Goal: Check status: Check status

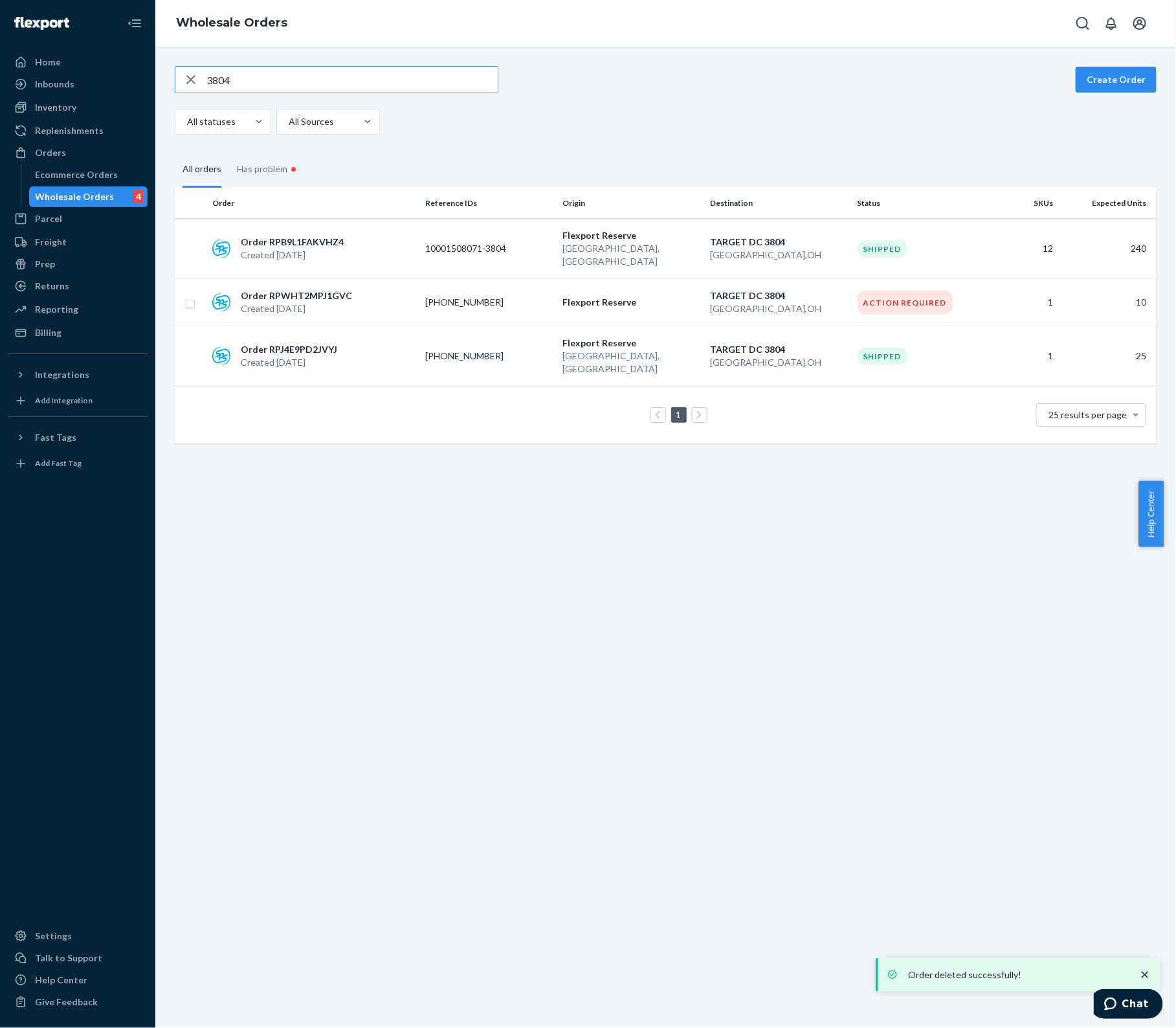
click at [248, 75] on input "3804" at bounding box center [352, 79] width 291 height 26
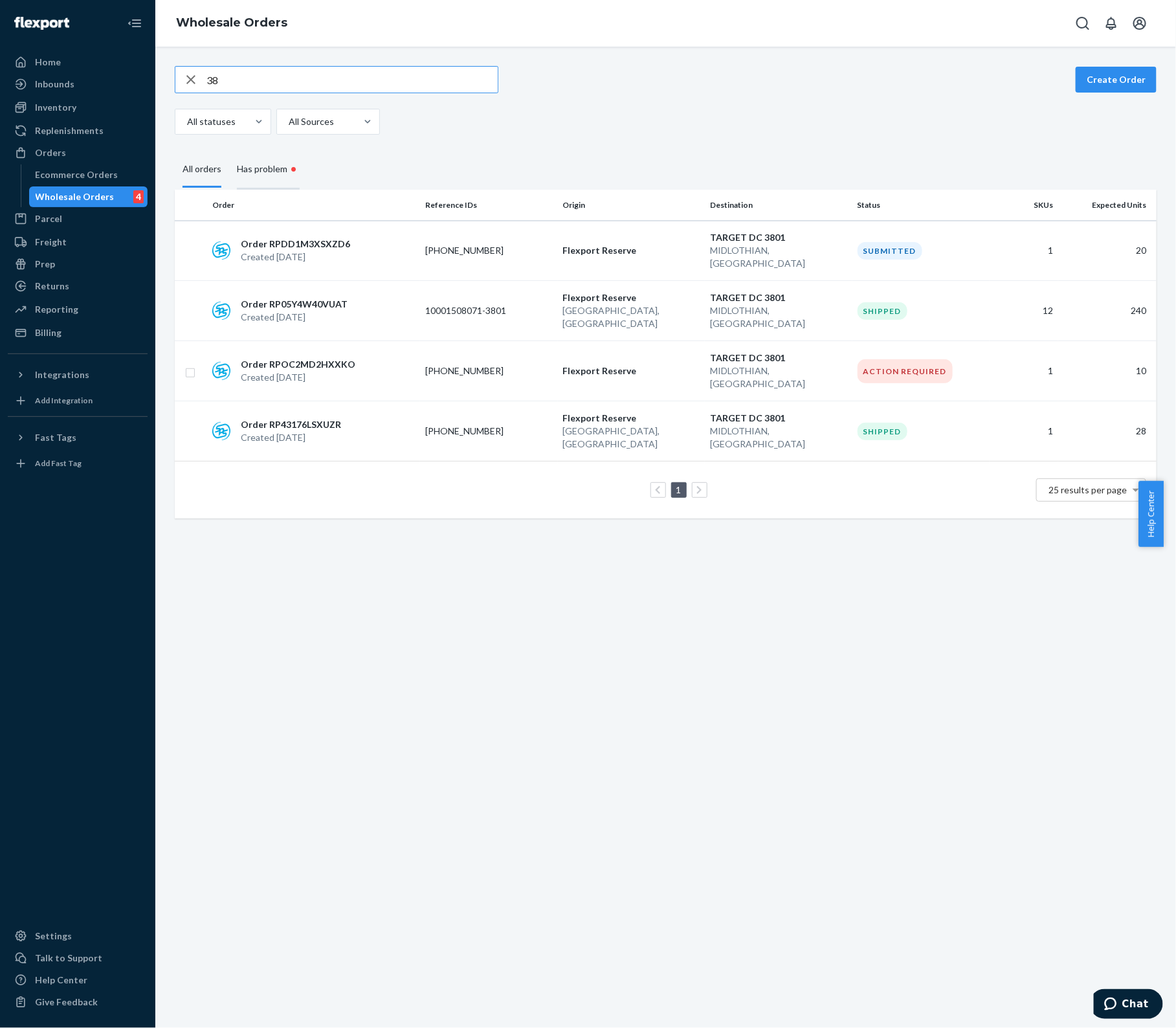
type input "3"
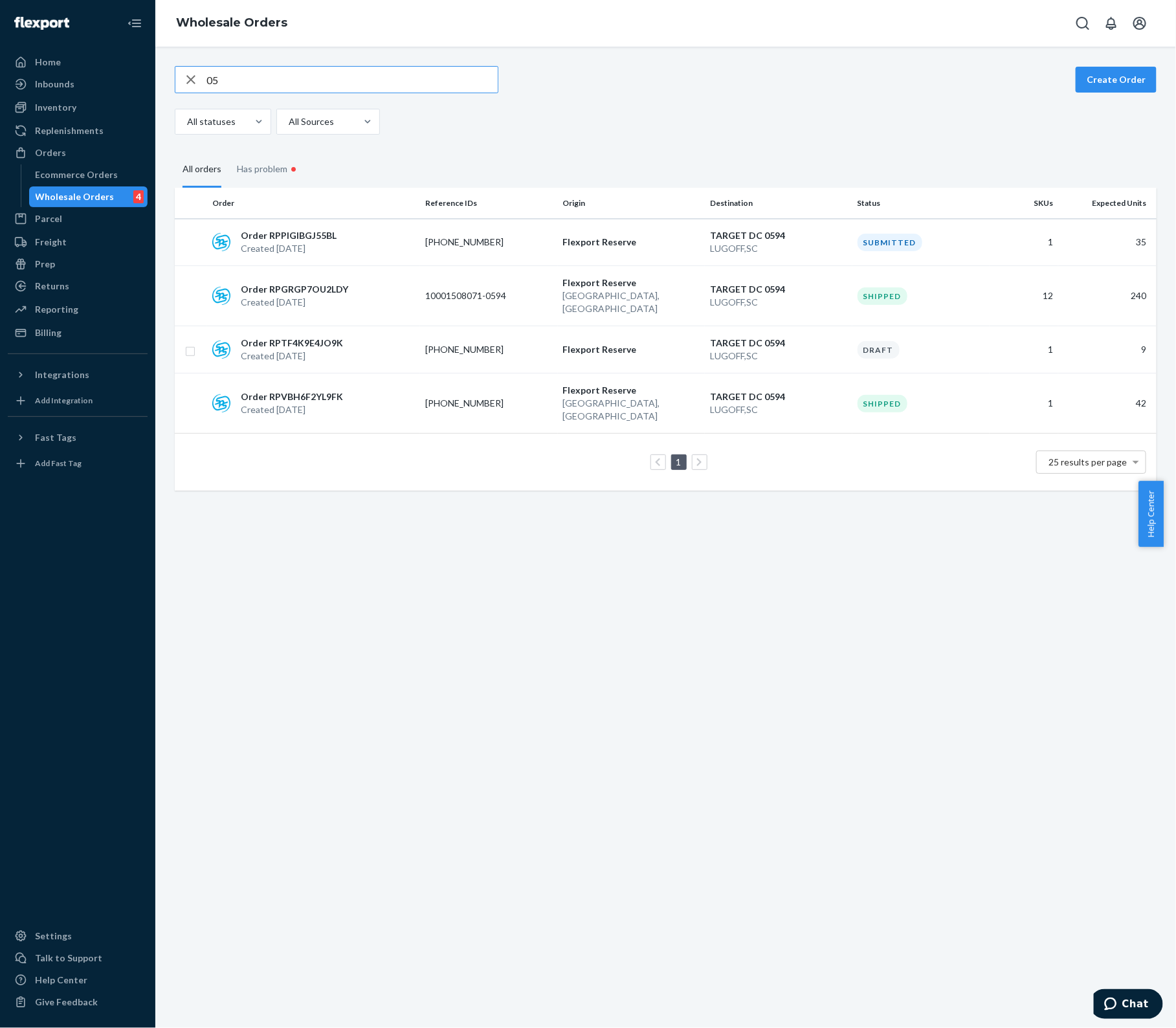
type input "0"
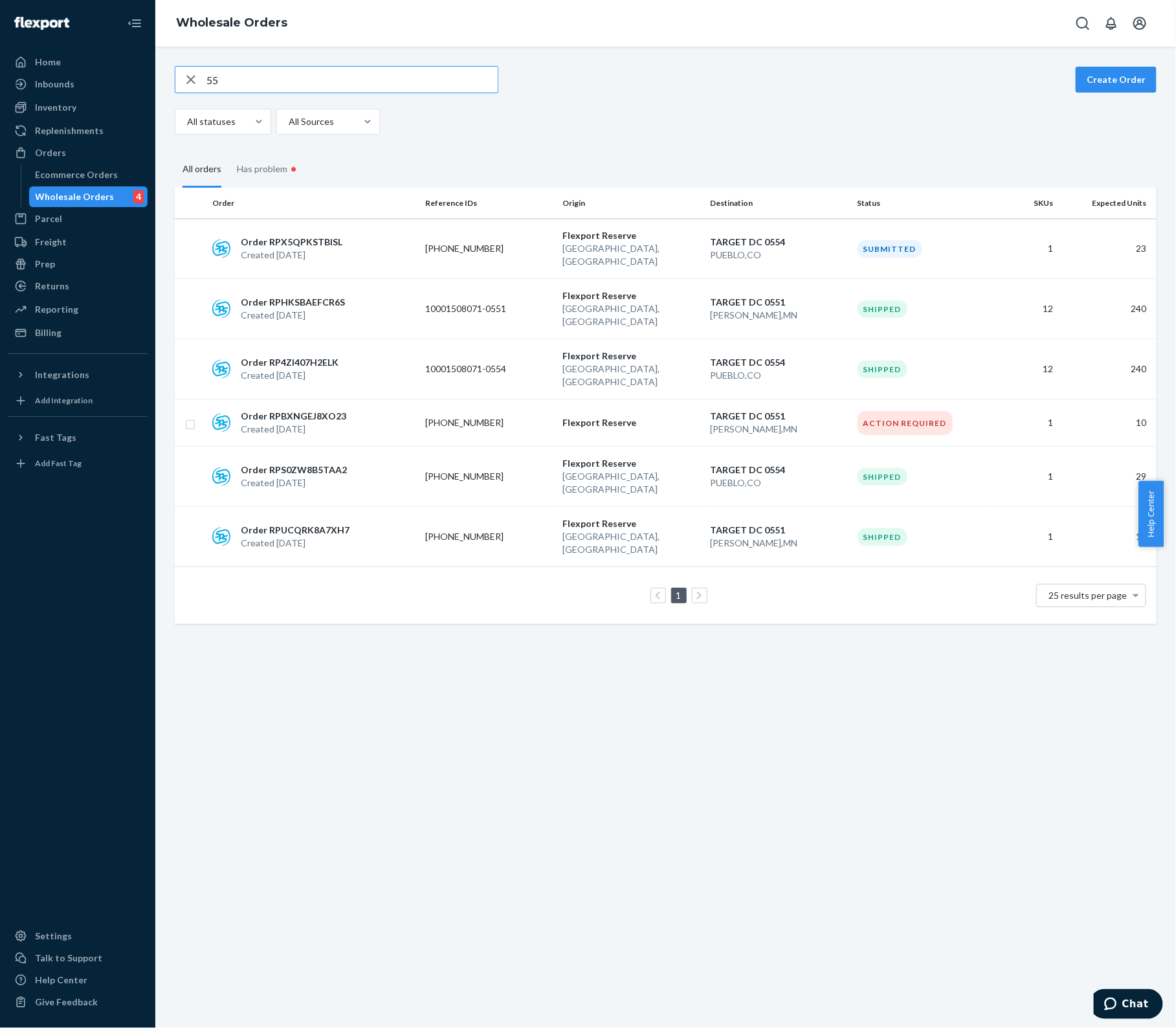
type input "5"
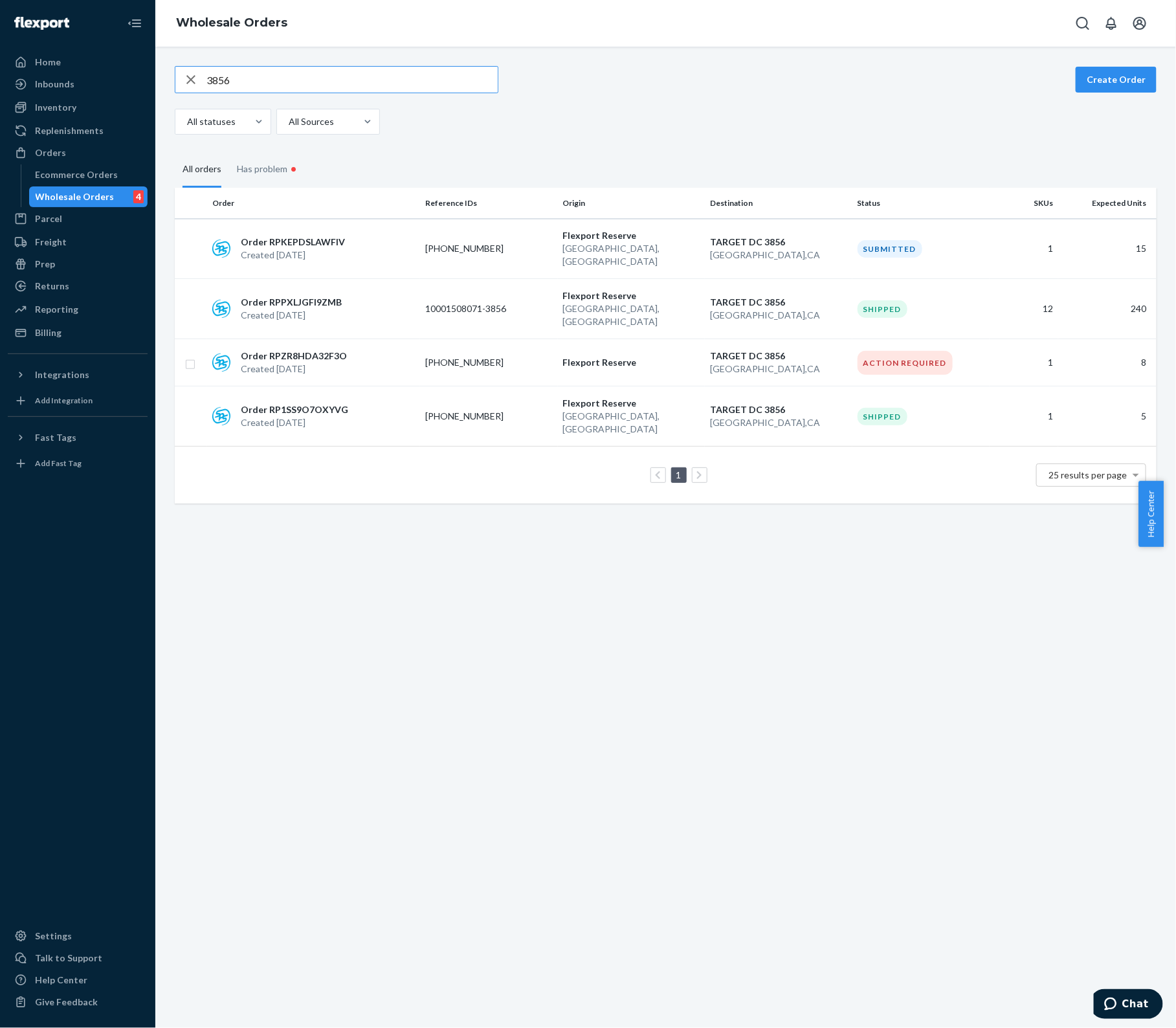
type input "3856"
click at [315, 153] on div "SPS" at bounding box center [328, 150] width 104 height 26
click at [288, 128] on input "option SPS focused, 1 of 4. 4 results available. Use Up and Down to choose opti…" at bounding box center [288, 121] width 1 height 13
click at [224, 293] on span "Submitted" at bounding box center [227, 285] width 77 height 13
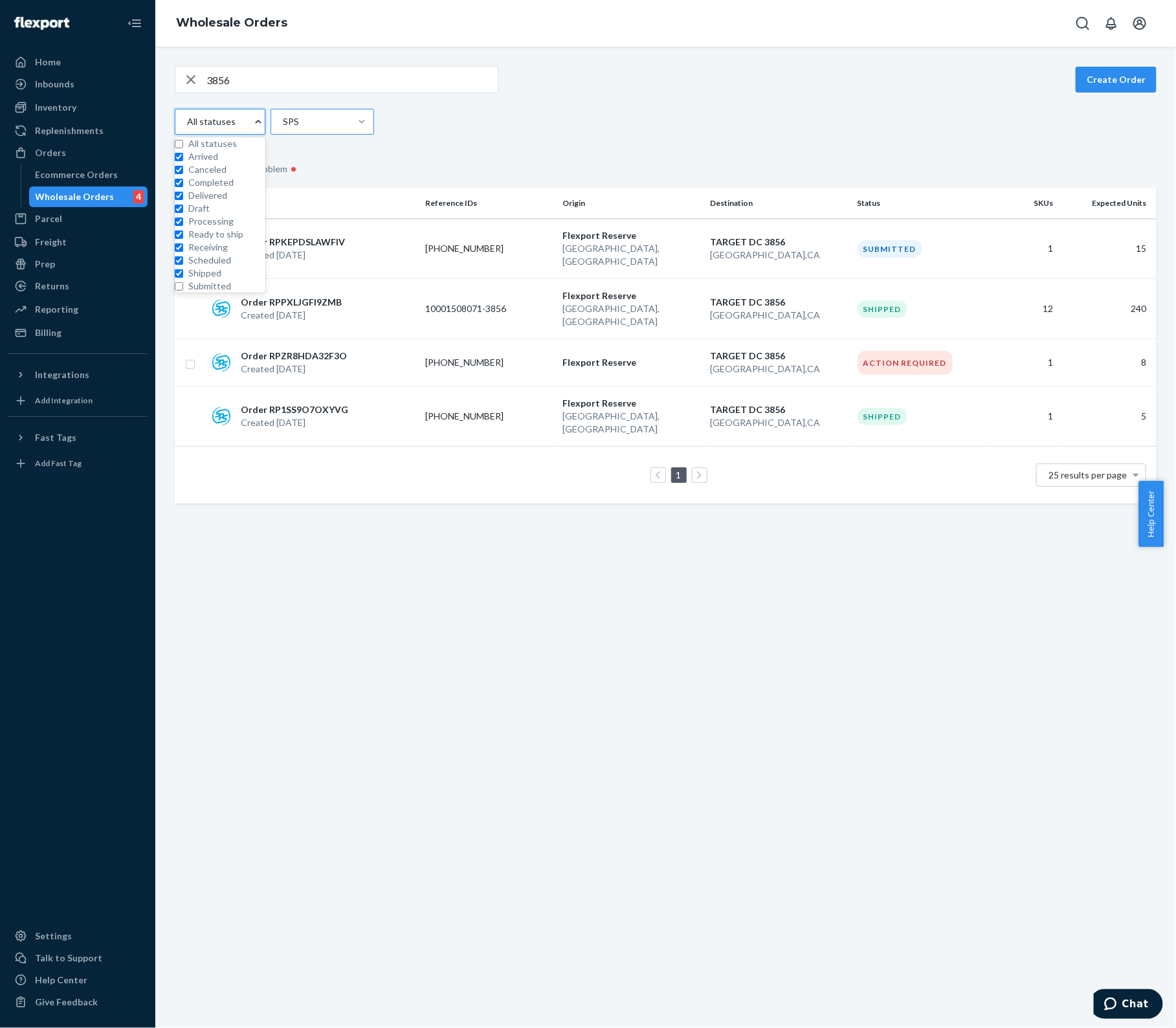
checkbox input "false"
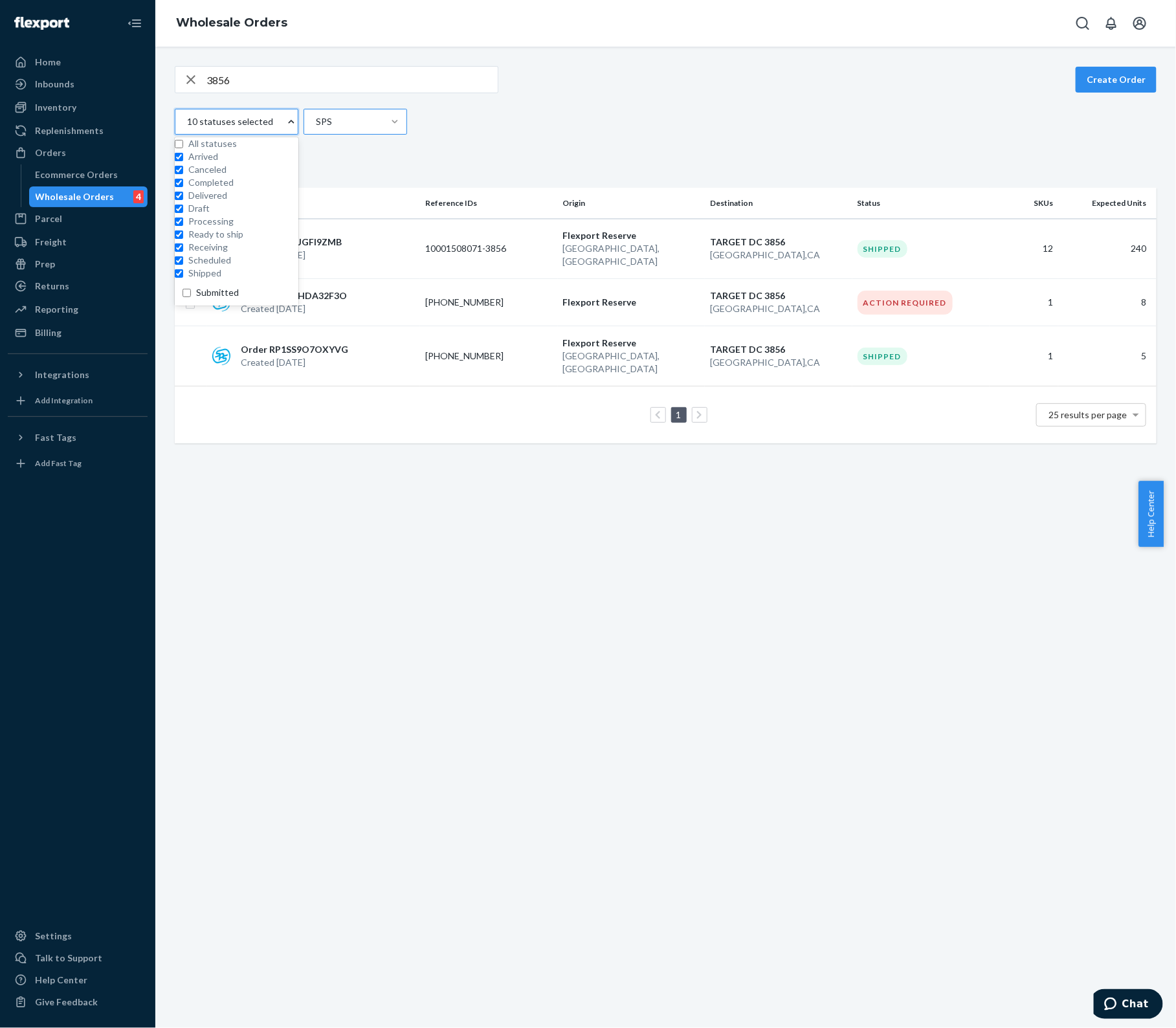
click at [205, 279] on span "Shipped" at bounding box center [243, 273] width 110 height 13
checkbox input "false"
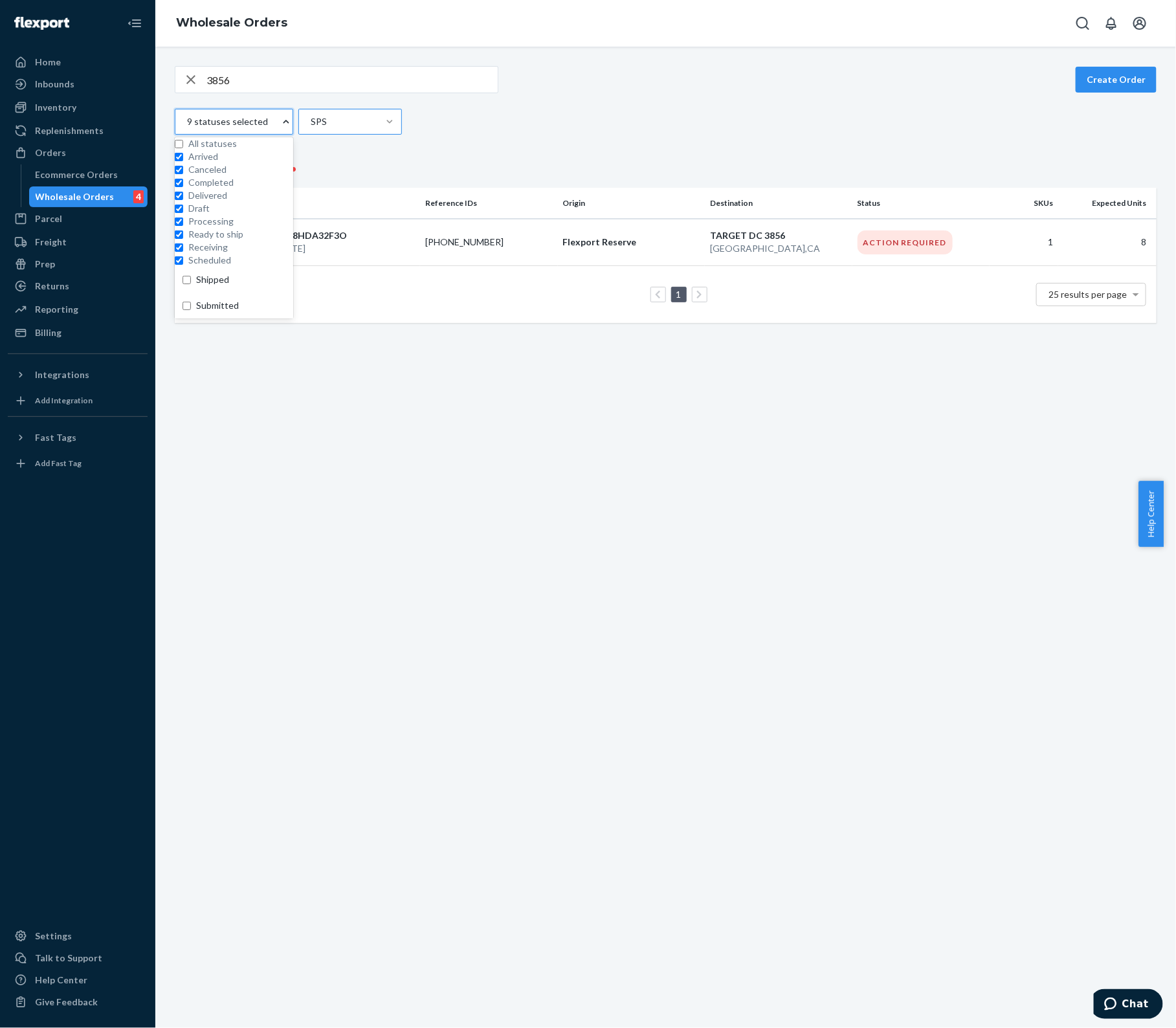
scroll to position [0, 0]
click at [224, 176] on span "Canceled" at bounding box center [240, 169] width 104 height 13
checkbox input "false"
click at [636, 145] on div "3856 Create Order option Canceled, selected. option Canceled focused, 0 of 11. …" at bounding box center [665, 194] width 1001 height 257
click at [191, 84] on icon "button" at bounding box center [190, 79] width 16 height 26
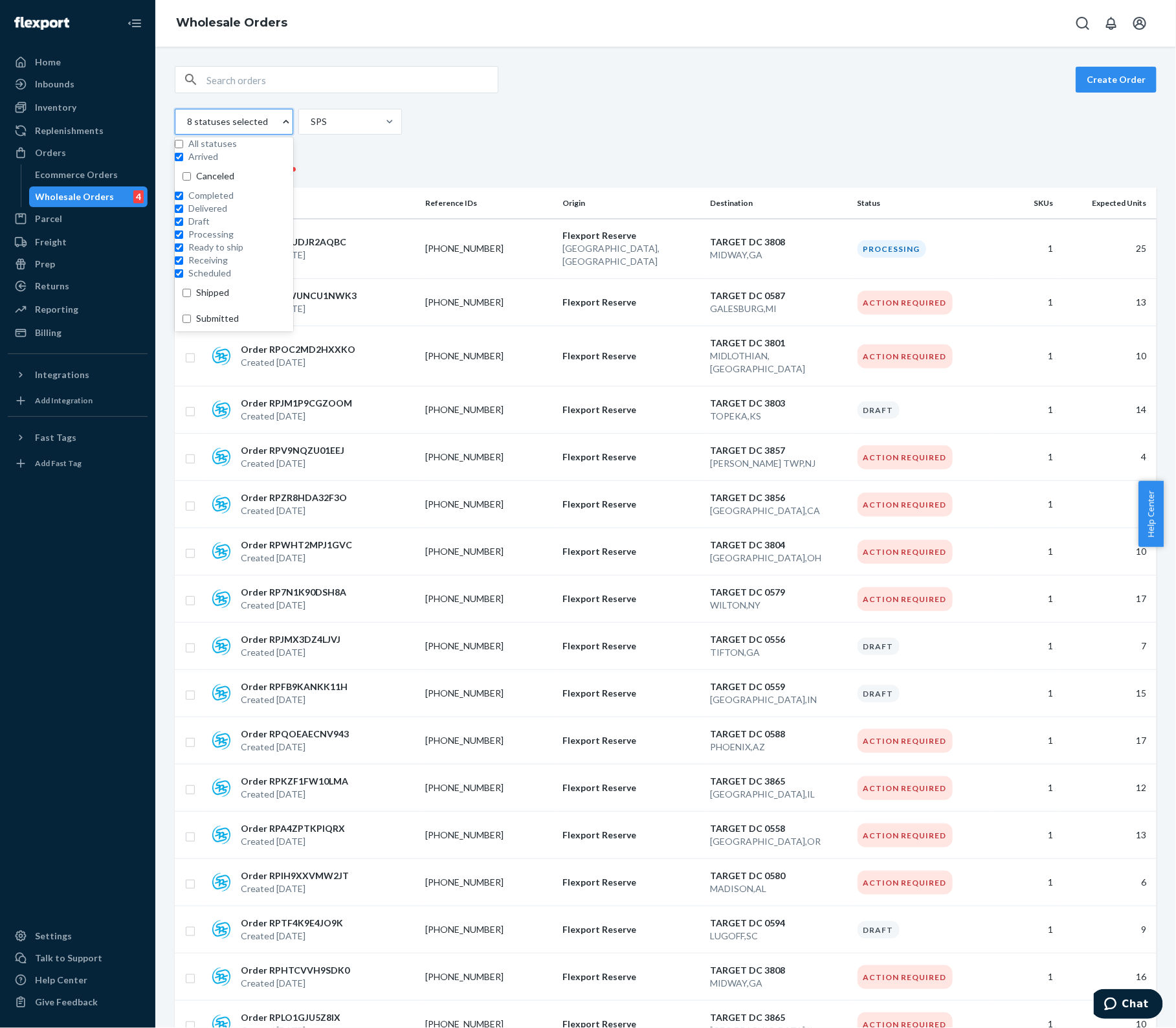
click at [290, 112] on div at bounding box center [285, 122] width 13 height 24
click at [187, 115] on input "option Arrived focused, 1 of 11. 11 results available. Use Up and Down to choos…" at bounding box center [187, 121] width 1 height 13
click at [212, 241] on span "Processing" at bounding box center [240, 233] width 104 height 13
checkbox input "false"
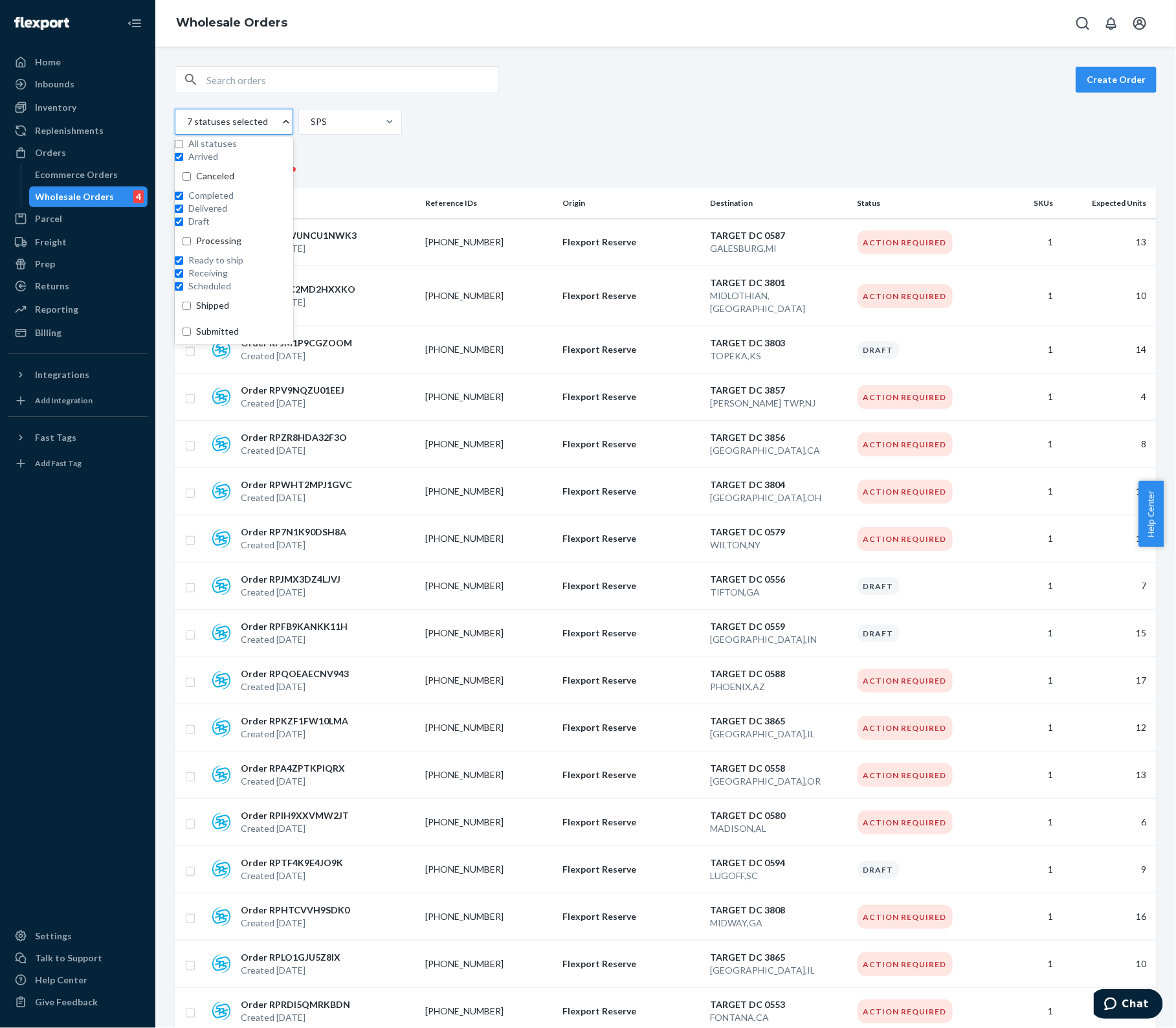
click at [719, 98] on div "Create Order option Processing, selected. option Processing focused, 0 of 11. 1…" at bounding box center [665, 100] width 982 height 69
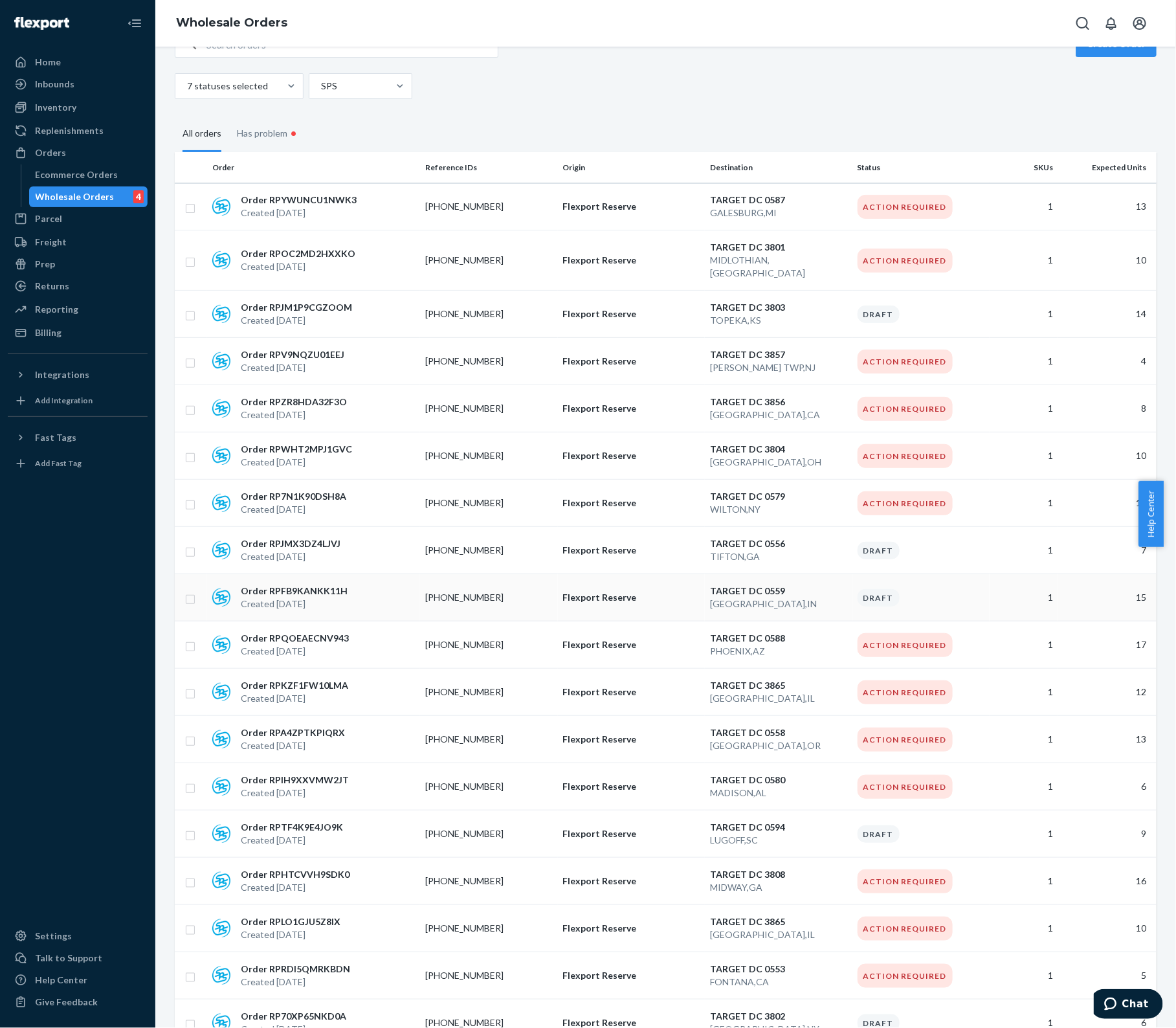
scroll to position [13, 0]
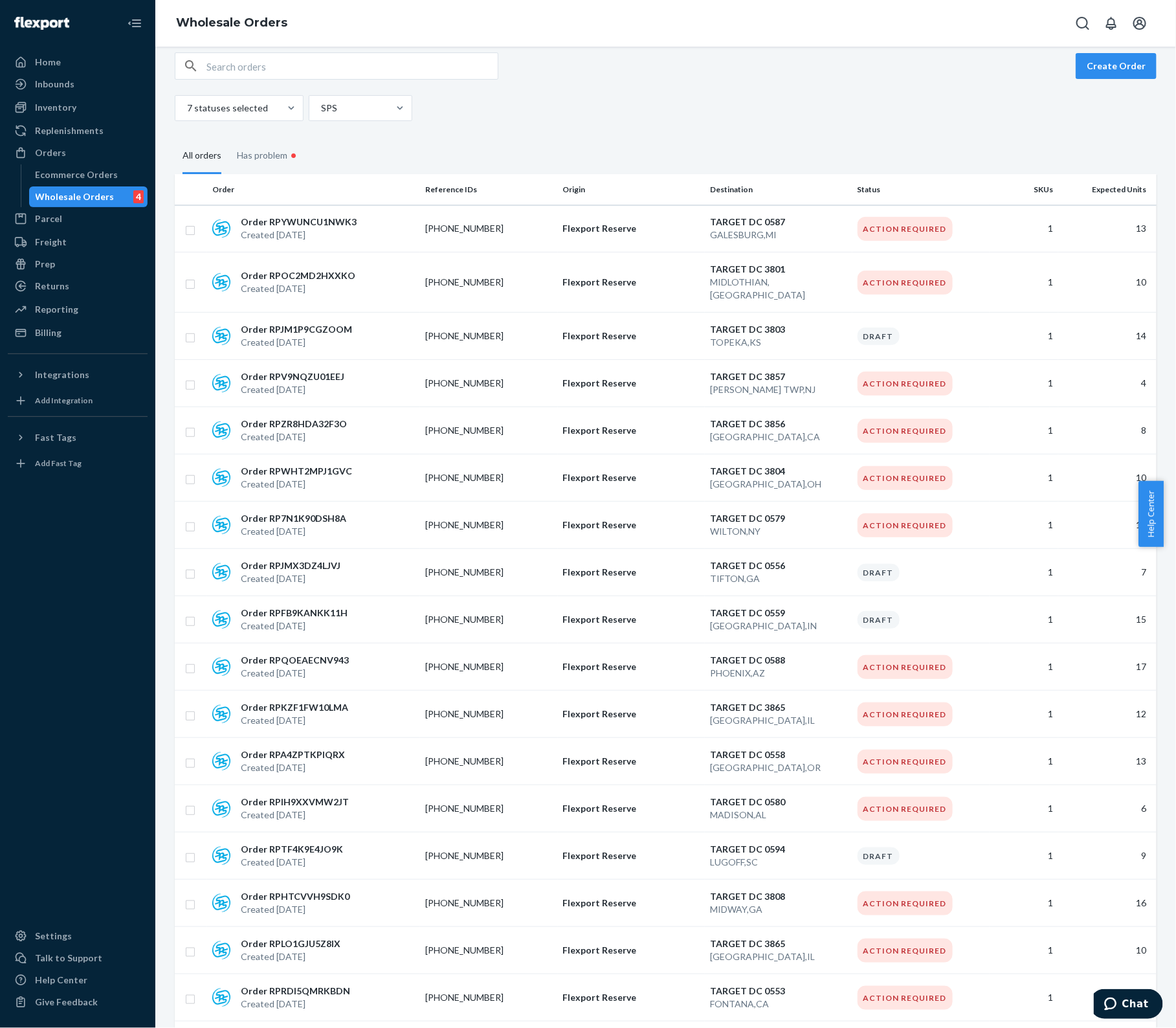
click at [292, 66] on input "text" at bounding box center [352, 66] width 291 height 26
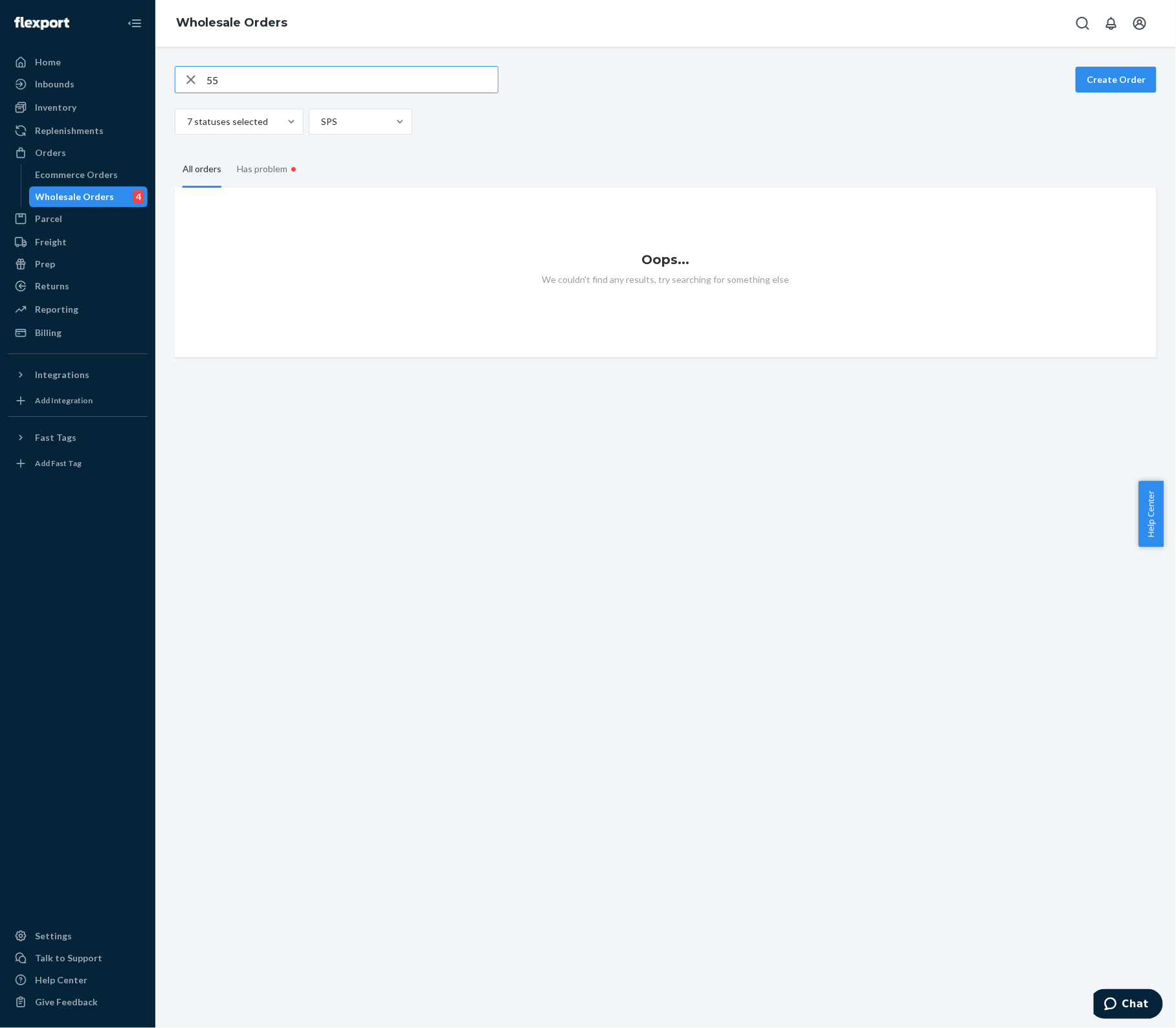
type input "5"
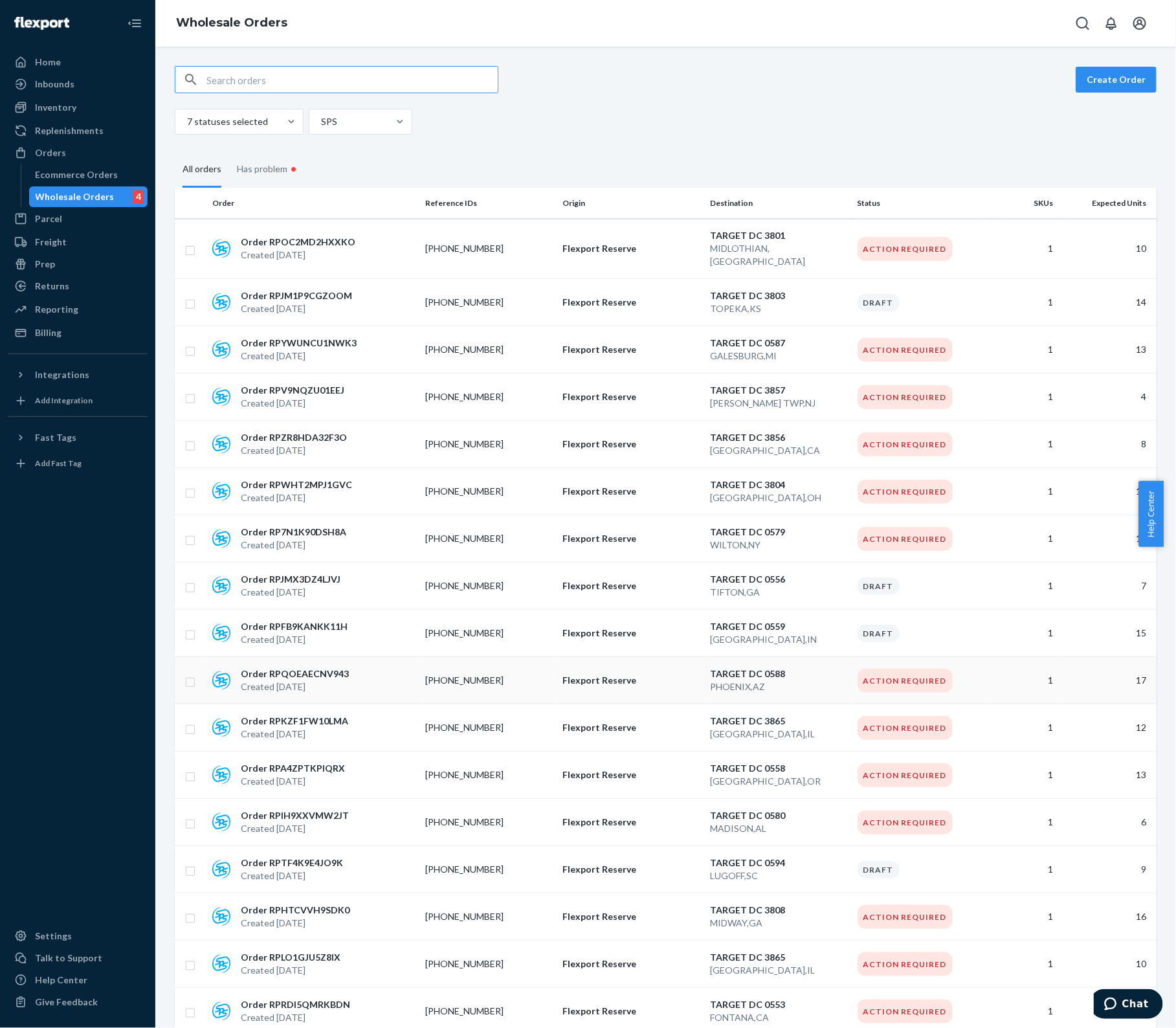
scroll to position [242, 0]
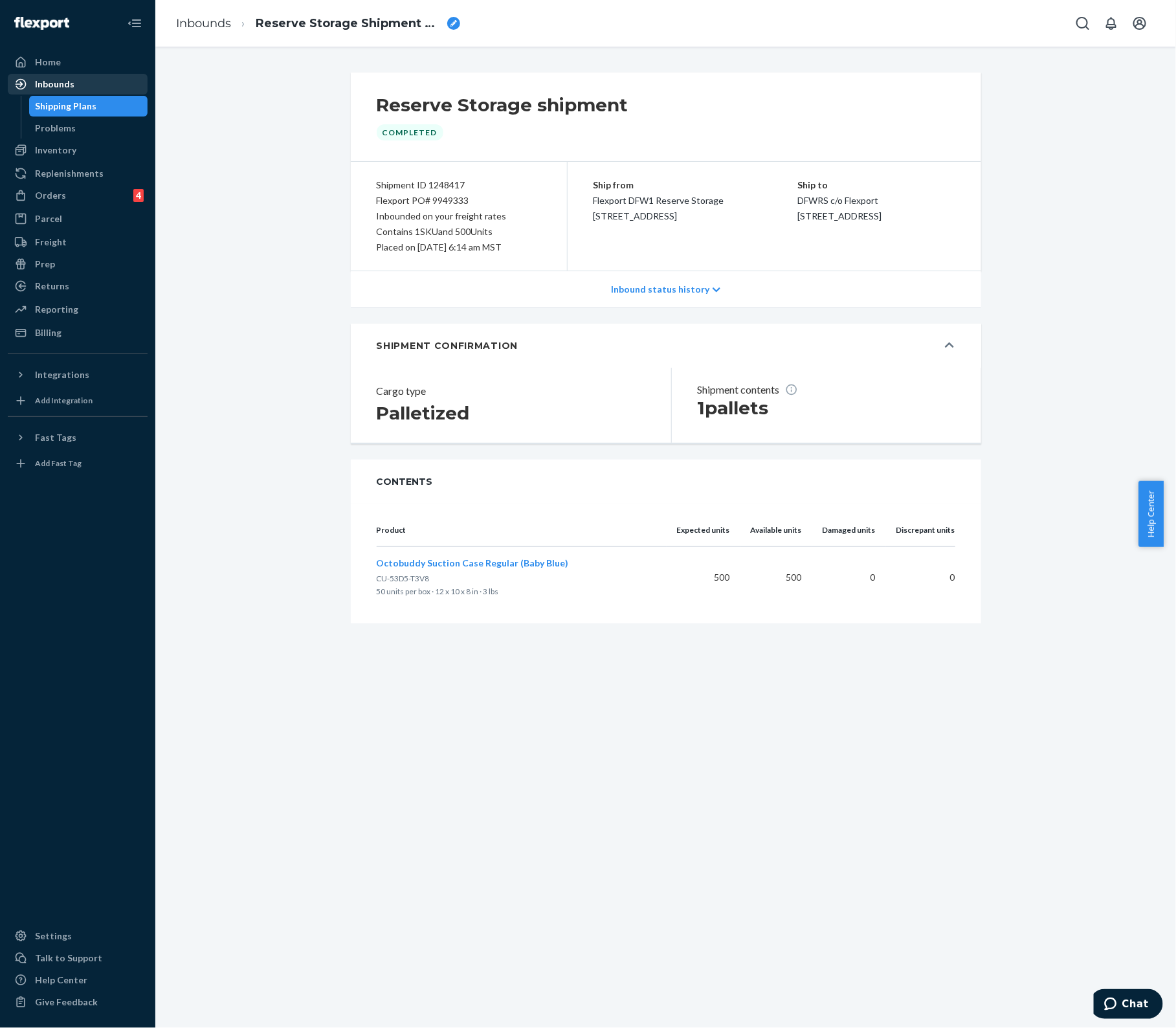
click at [73, 83] on div "Inbounds" at bounding box center [77, 84] width 137 height 18
